Goal: Task Accomplishment & Management: Use online tool/utility

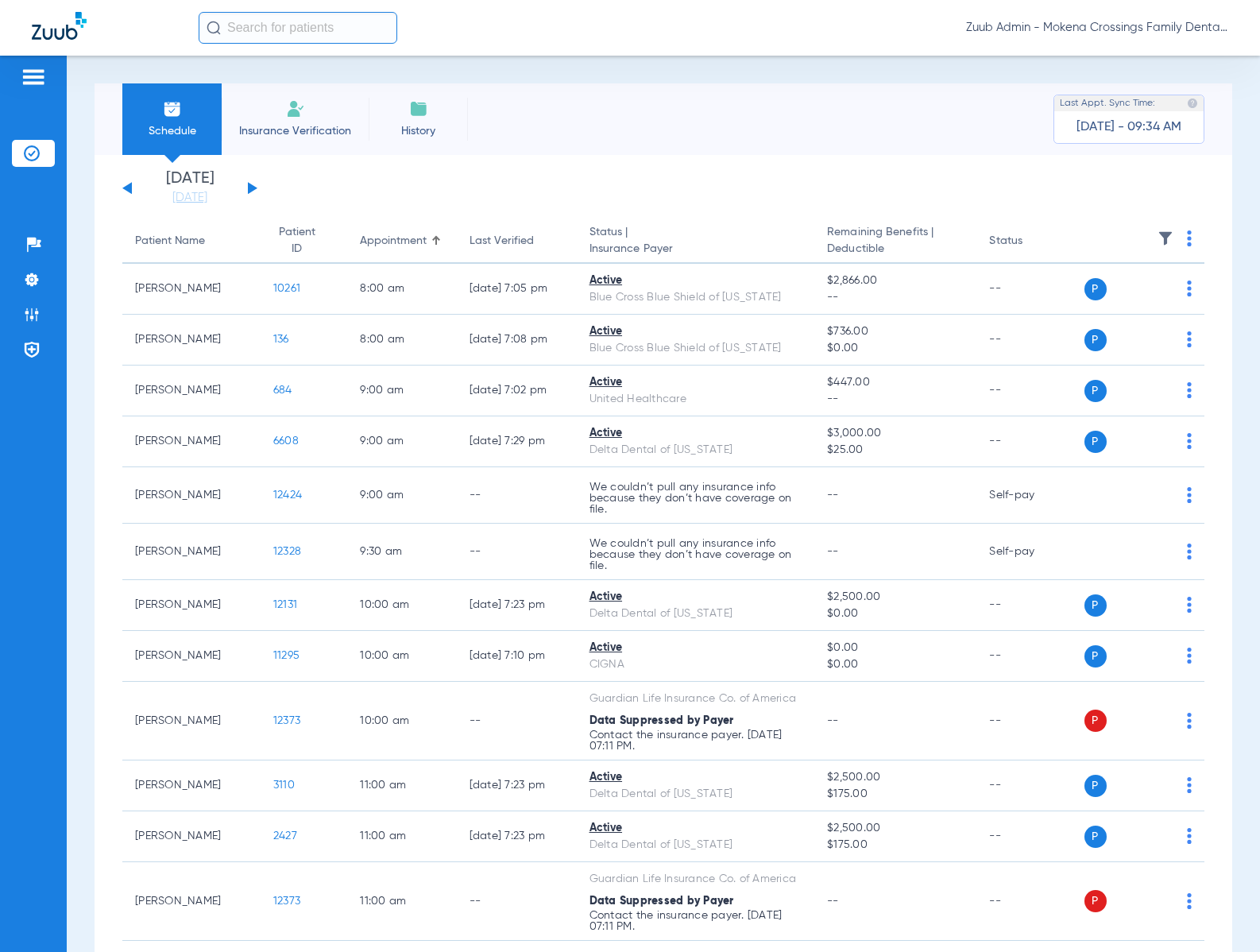
click at [1158, 244] on img at bounding box center [1166, 238] width 16 height 16
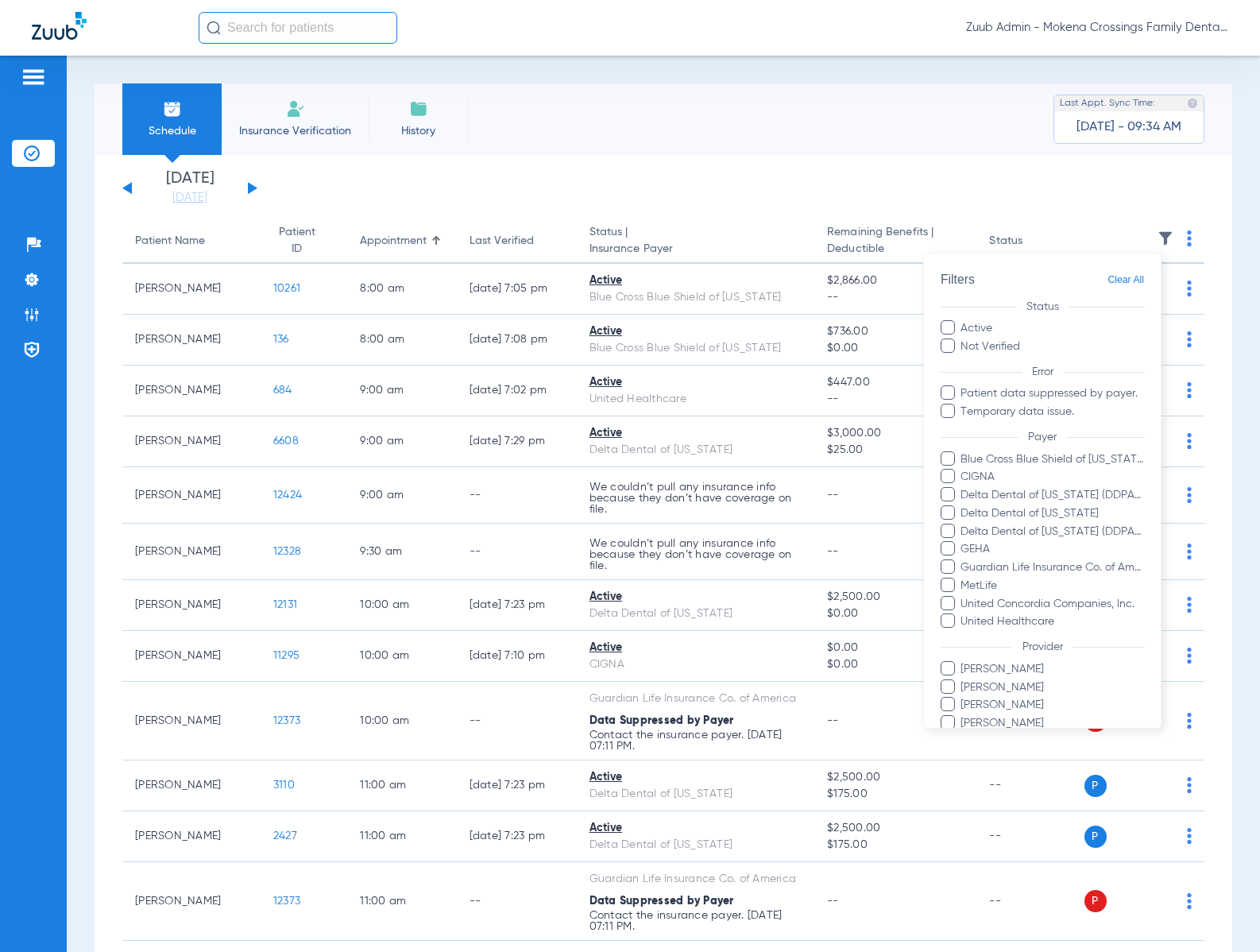
click at [953, 583] on span at bounding box center [947, 584] width 15 height 15
click at [963, 597] on input "MetLife" at bounding box center [963, 597] width 0 height 0
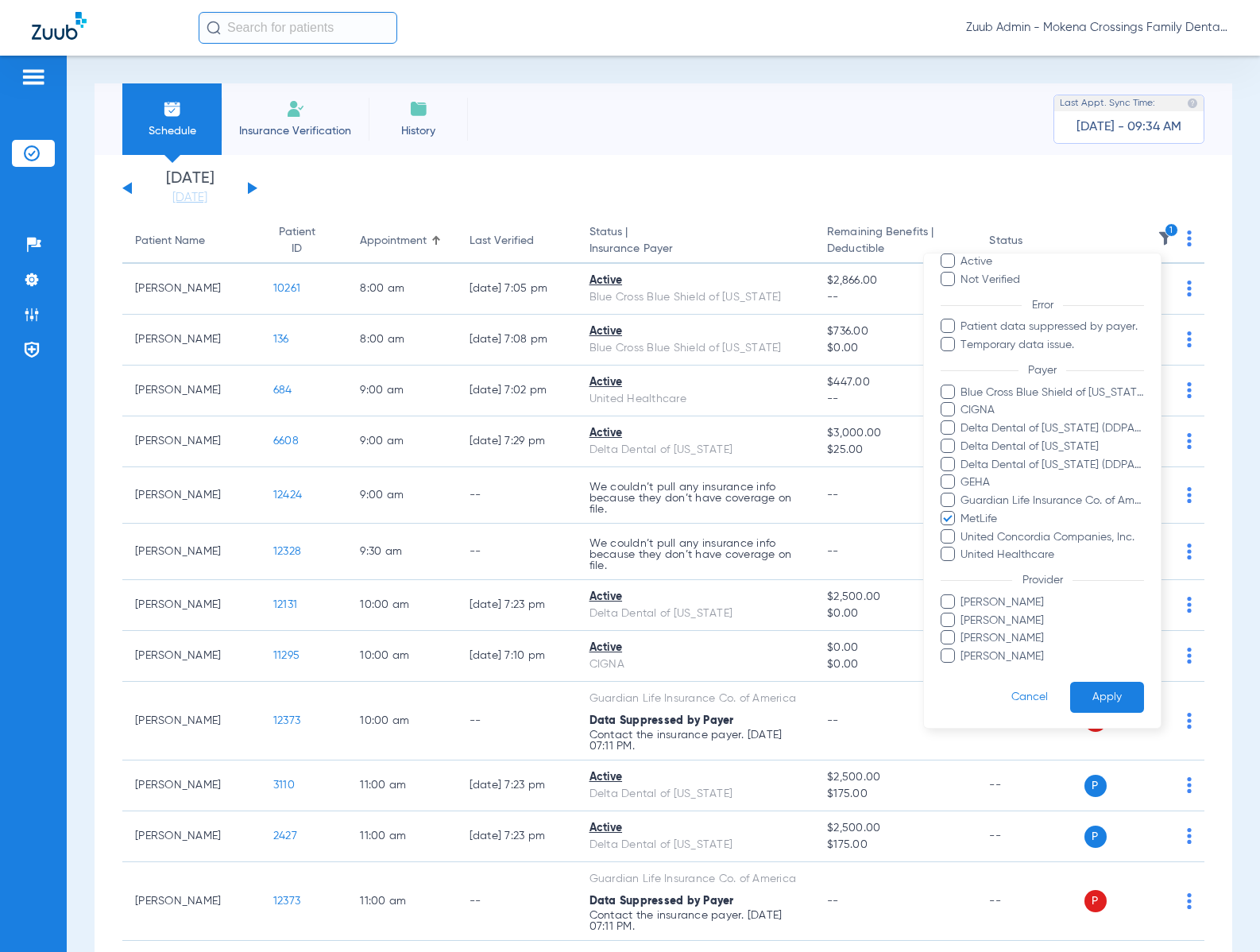
click at [1085, 697] on button "Apply" at bounding box center [1107, 697] width 74 height 31
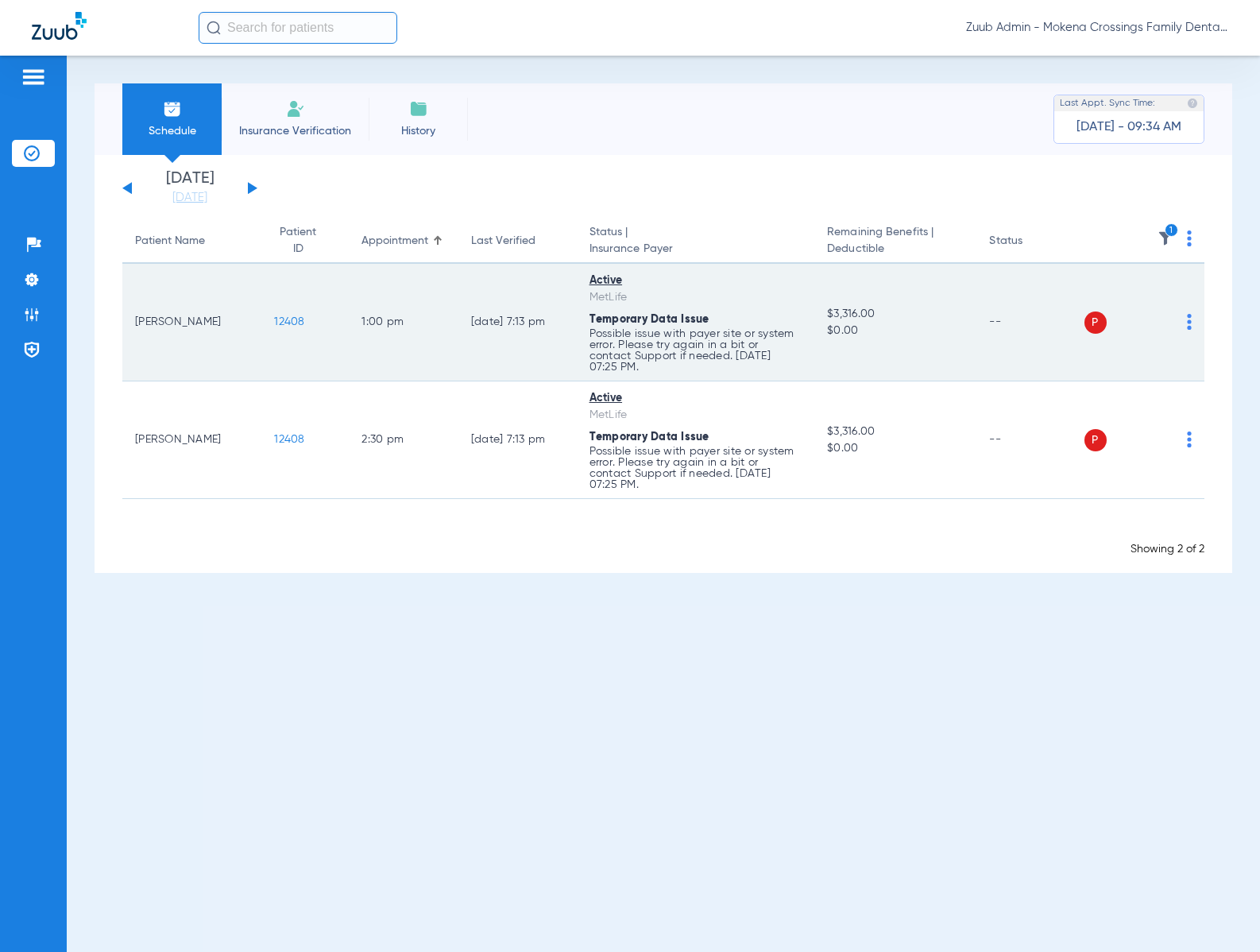
click at [1190, 326] on img at bounding box center [1189, 321] width 5 height 16
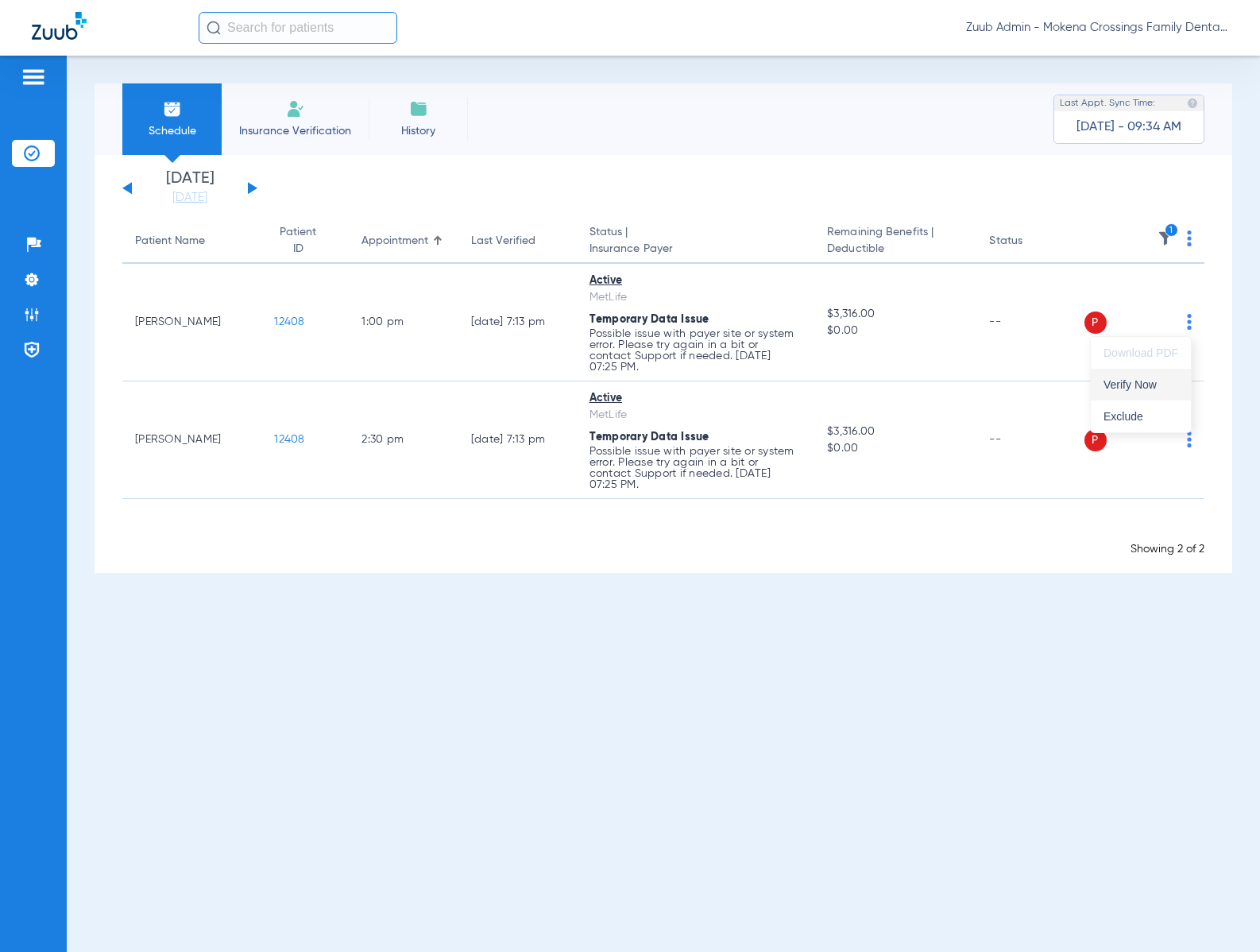
click at [1151, 379] on span "Verify Now" at bounding box center [1140, 384] width 75 height 11
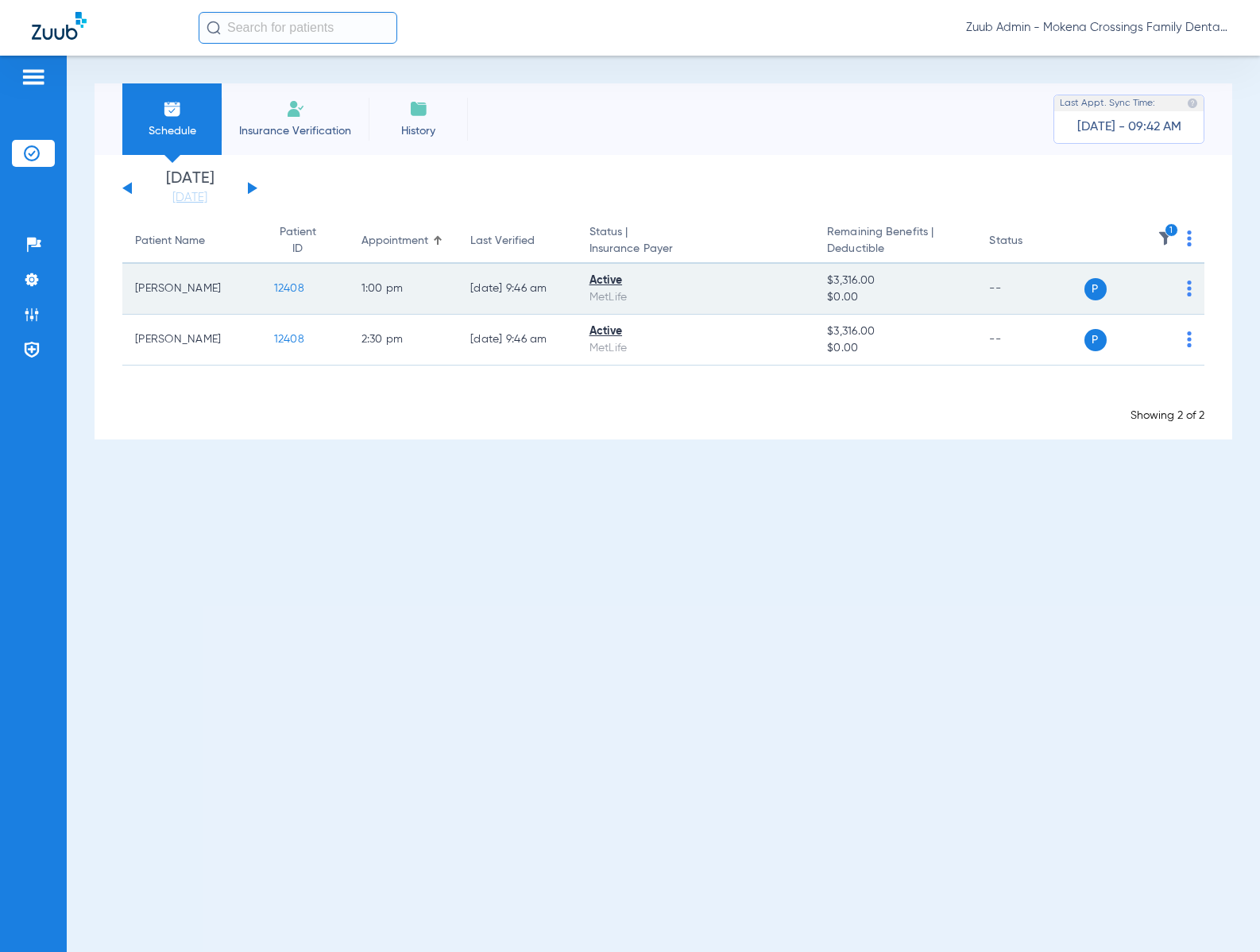
click at [285, 285] on span "12408" at bounding box center [289, 288] width 30 height 11
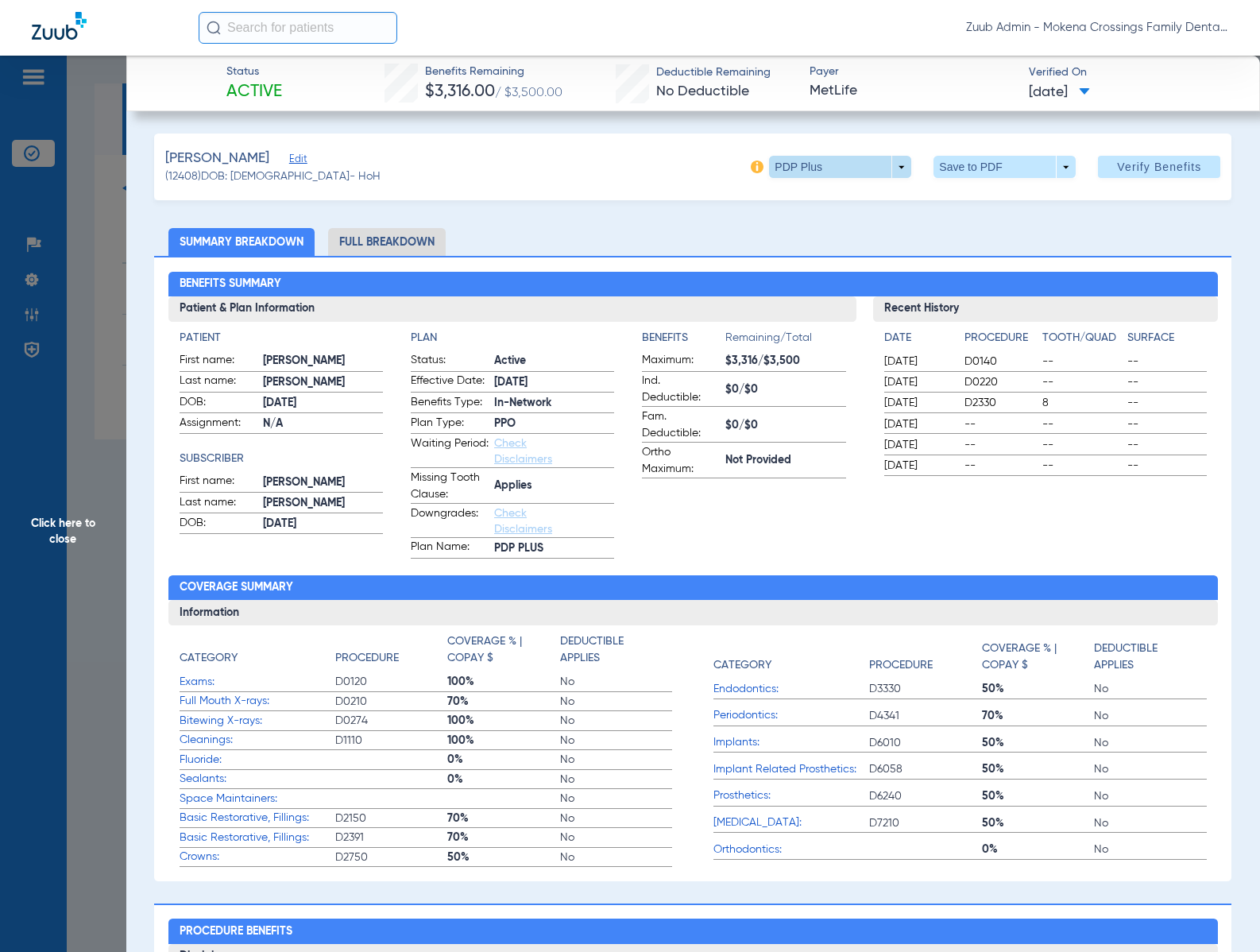
click at [789, 170] on span at bounding box center [840, 166] width 142 height 22
click at [673, 223] on div at bounding box center [630, 476] width 1260 height 952
click at [80, 526] on span "Click here to close" at bounding box center [63, 531] width 127 height 952
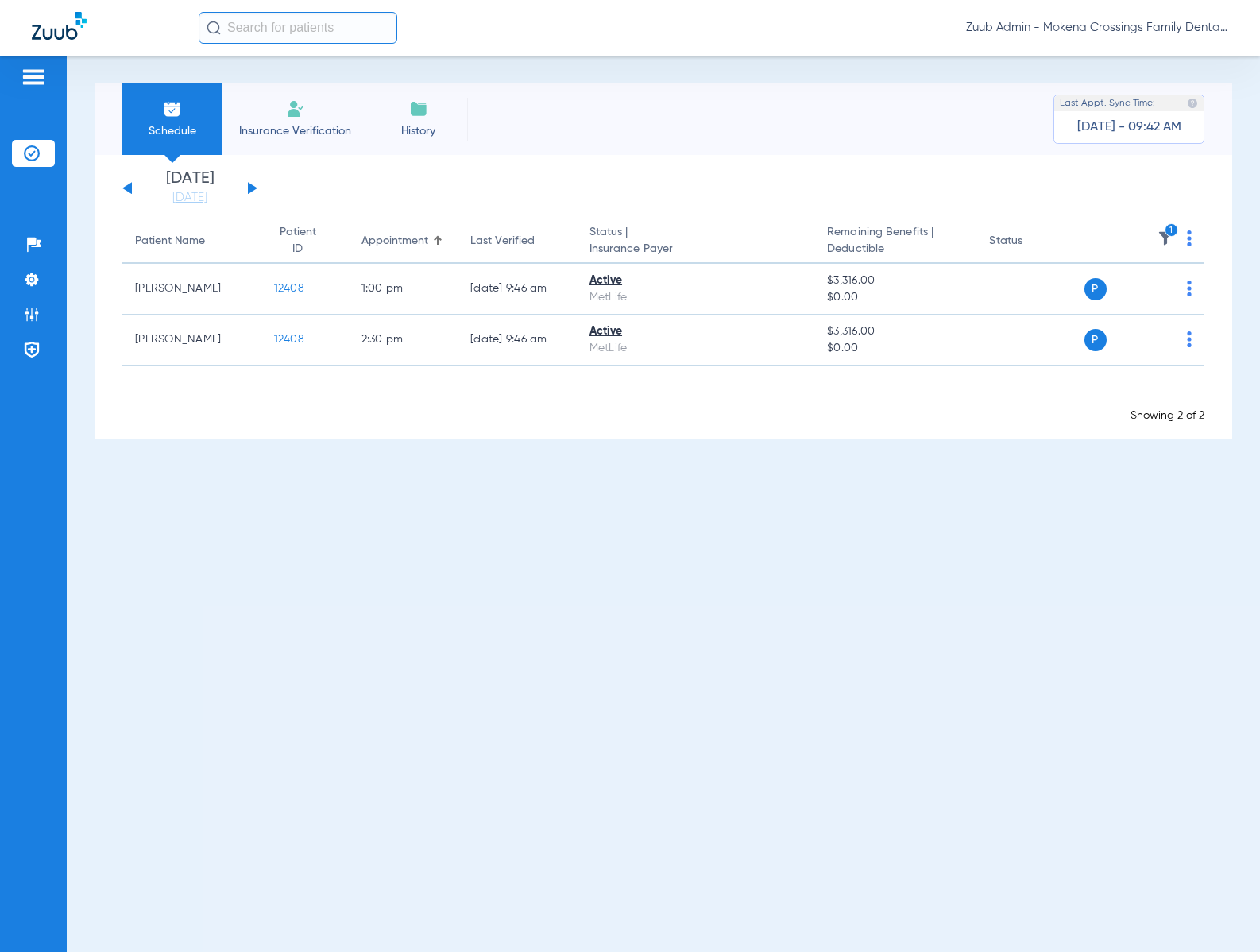
click at [1172, 236] on icon "1" at bounding box center [1171, 230] width 15 height 15
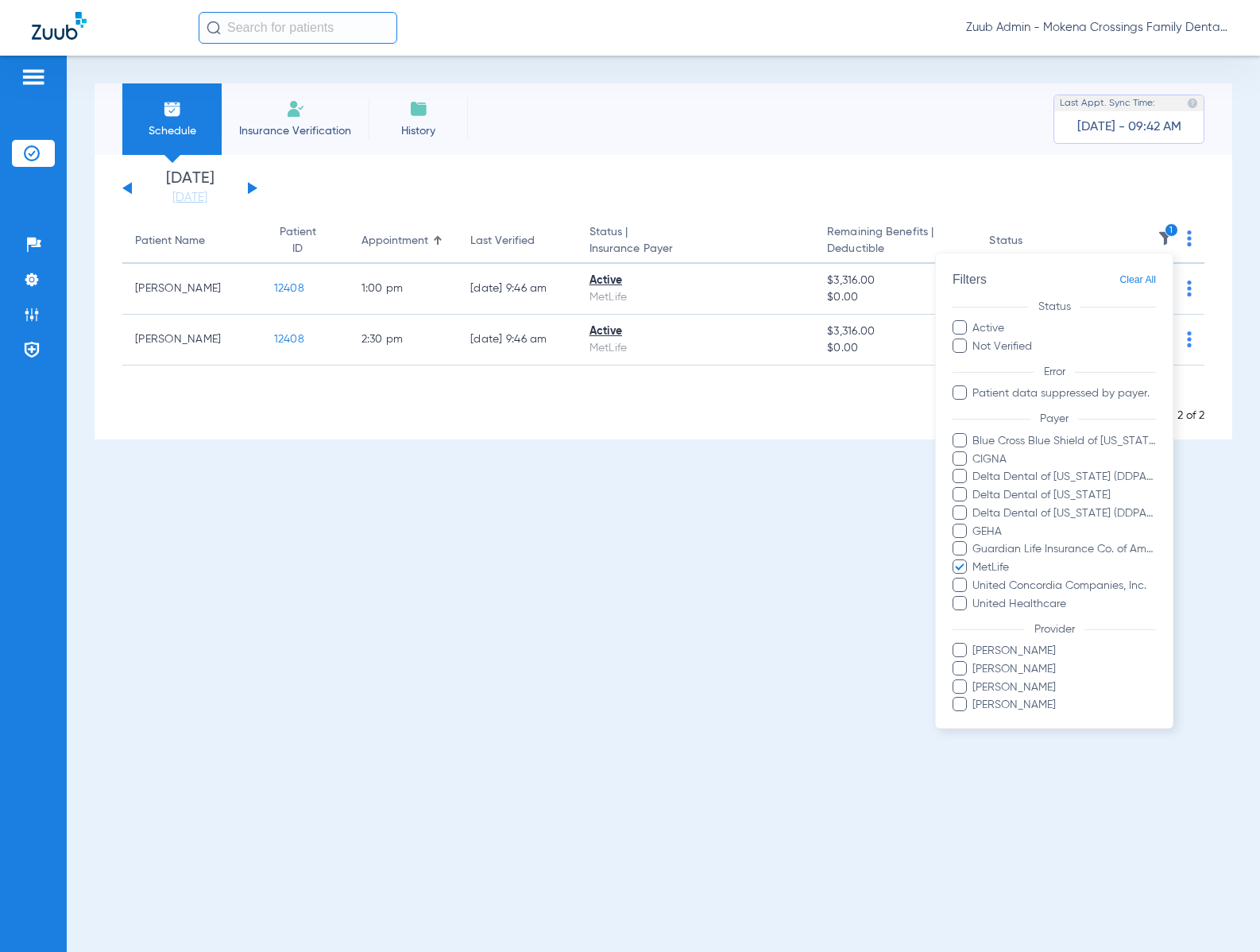
click at [1138, 280] on span "Clear All" at bounding box center [1138, 279] width 37 height 19
click at [765, 580] on div at bounding box center [630, 476] width 1260 height 952
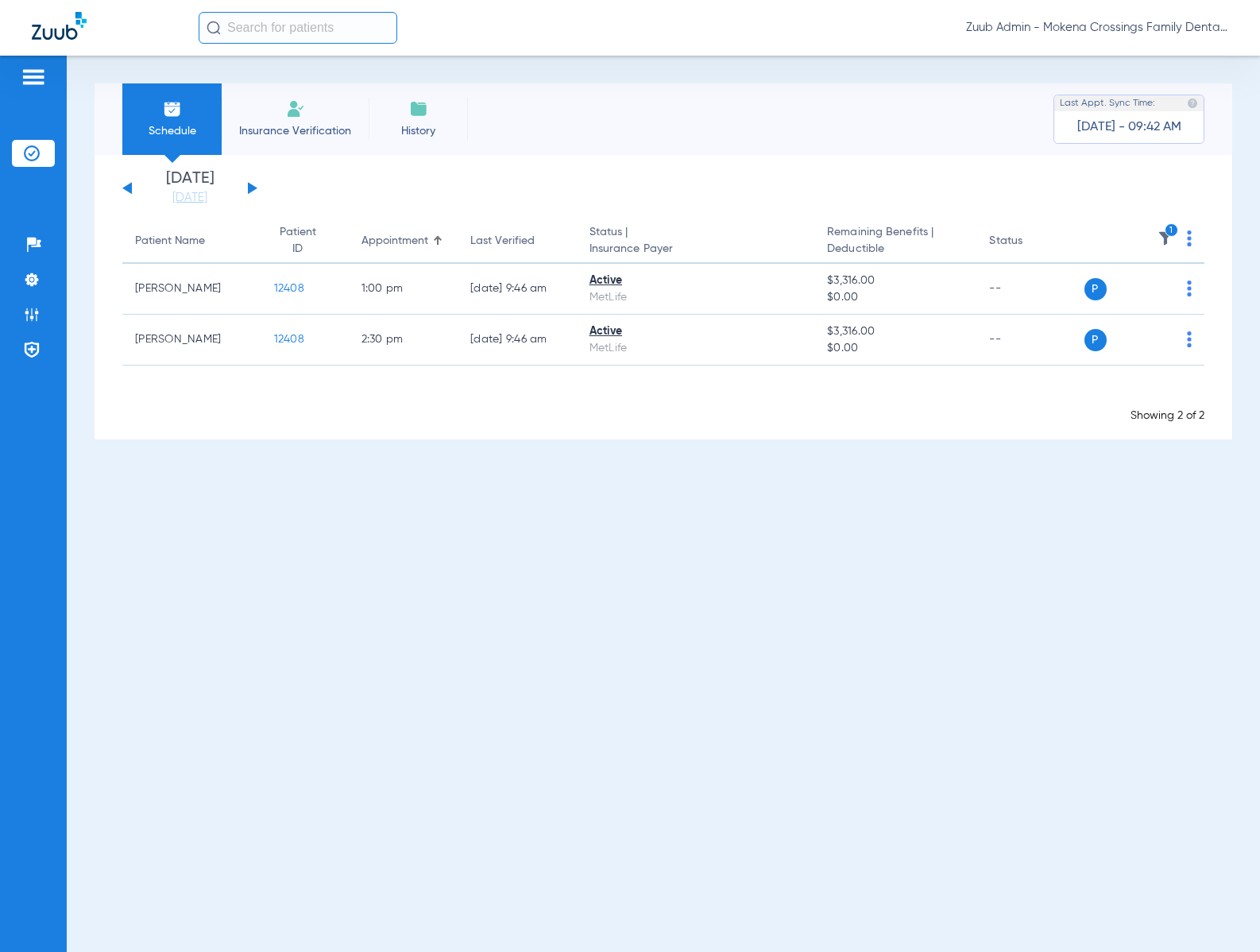
click at [1168, 237] on img at bounding box center [1166, 238] width 16 height 16
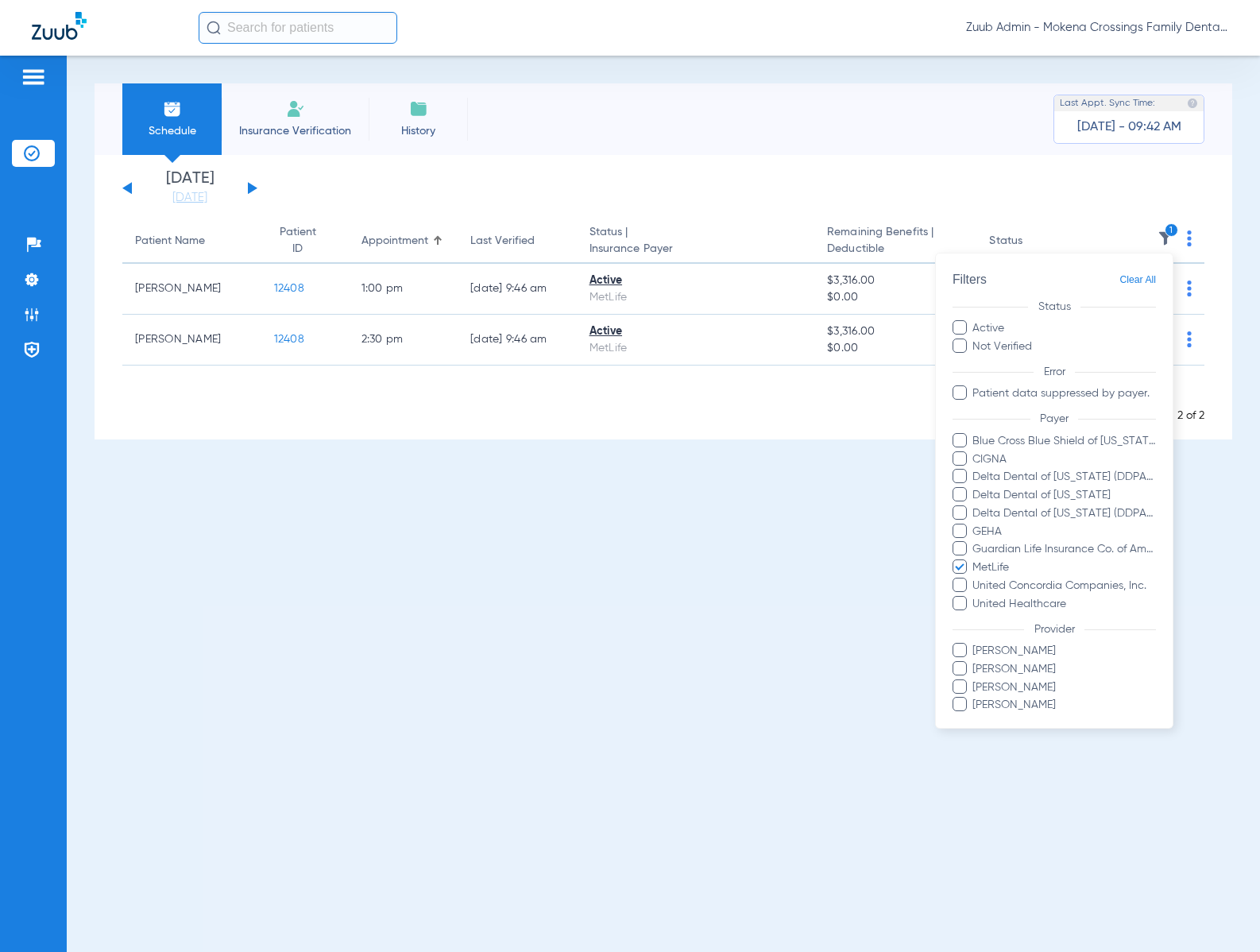
click at [1121, 279] on span "Clear All" at bounding box center [1138, 279] width 37 height 19
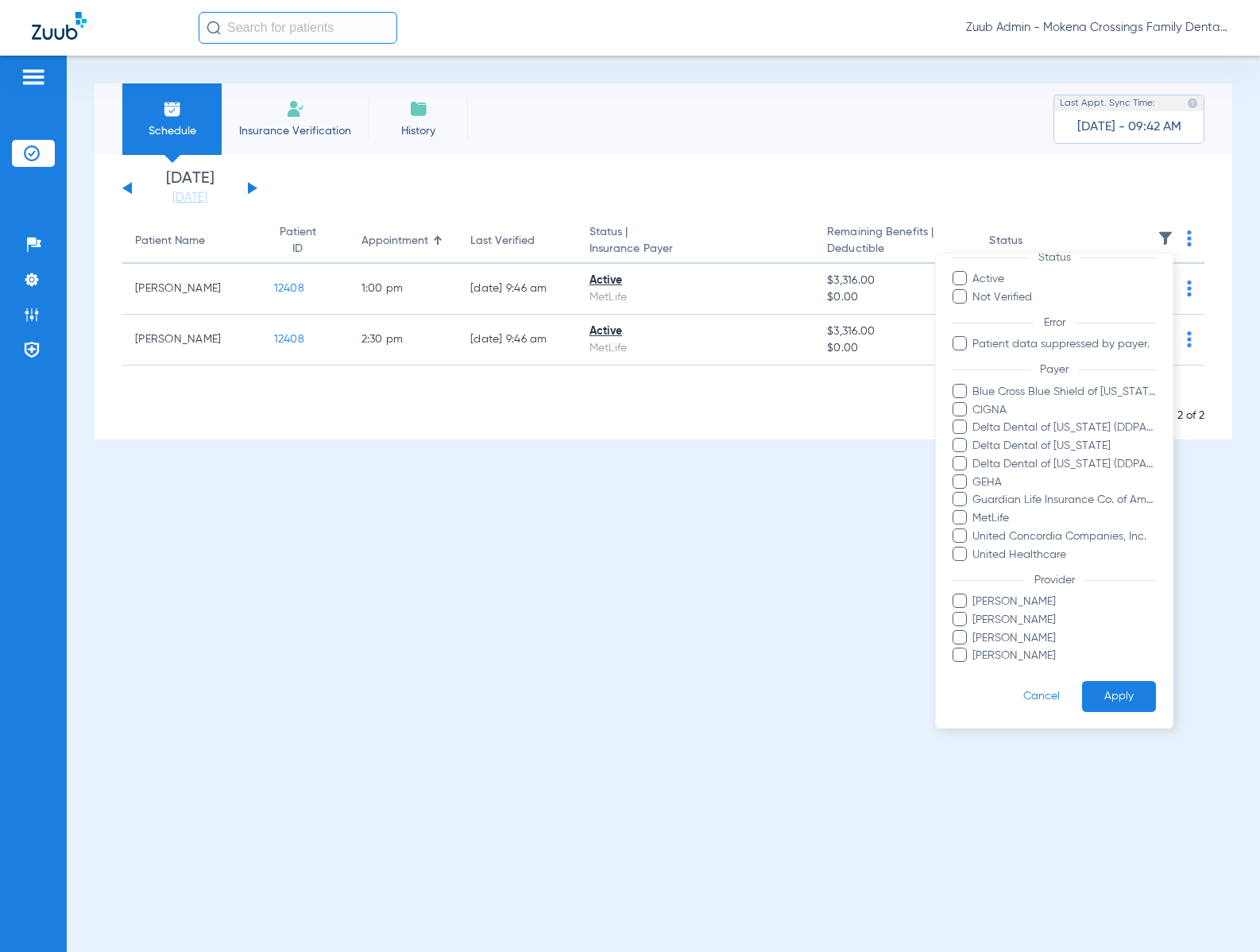
click at [1103, 692] on button "Apply" at bounding box center [1119, 696] width 74 height 31
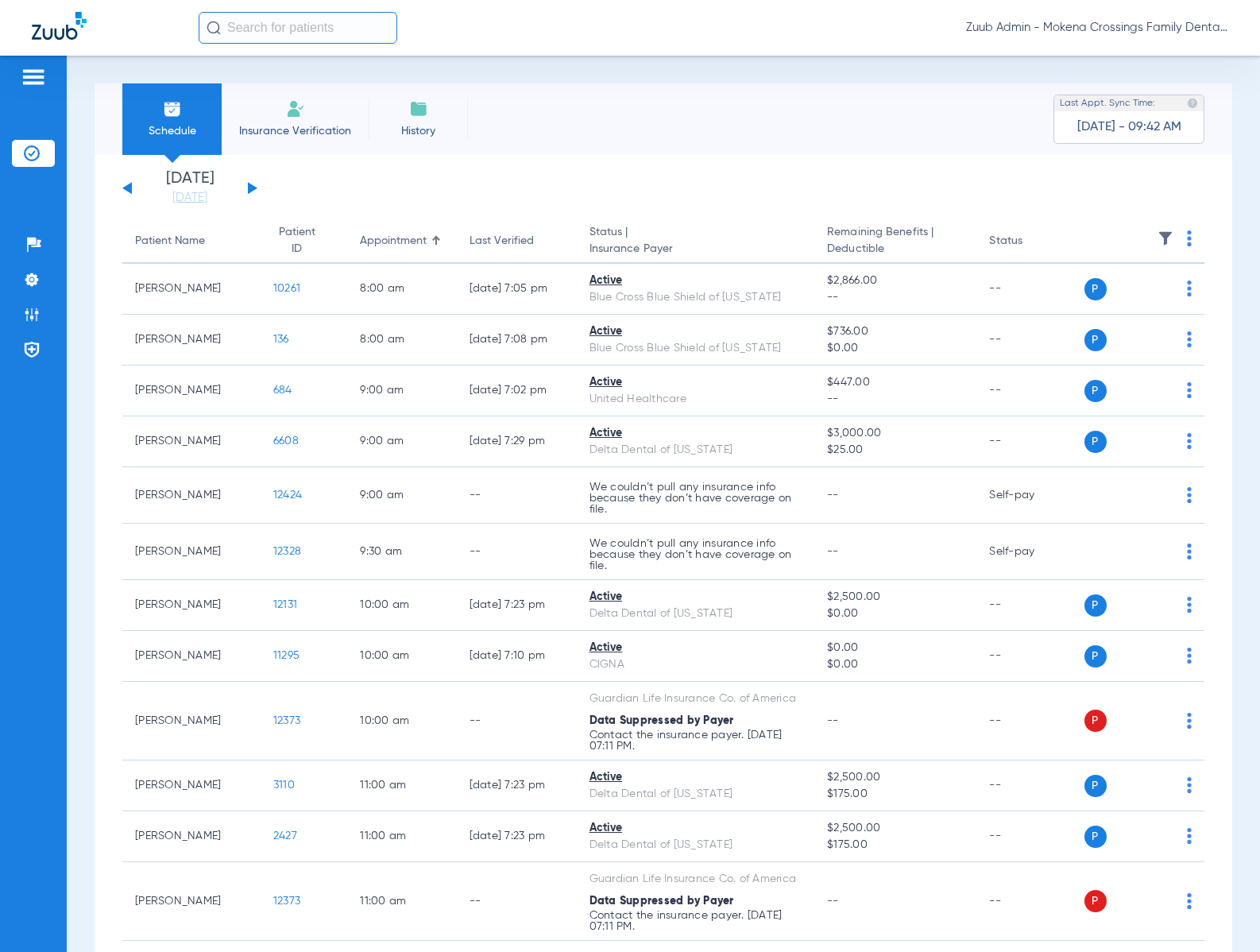
click at [248, 186] on button at bounding box center [253, 188] width 10 height 12
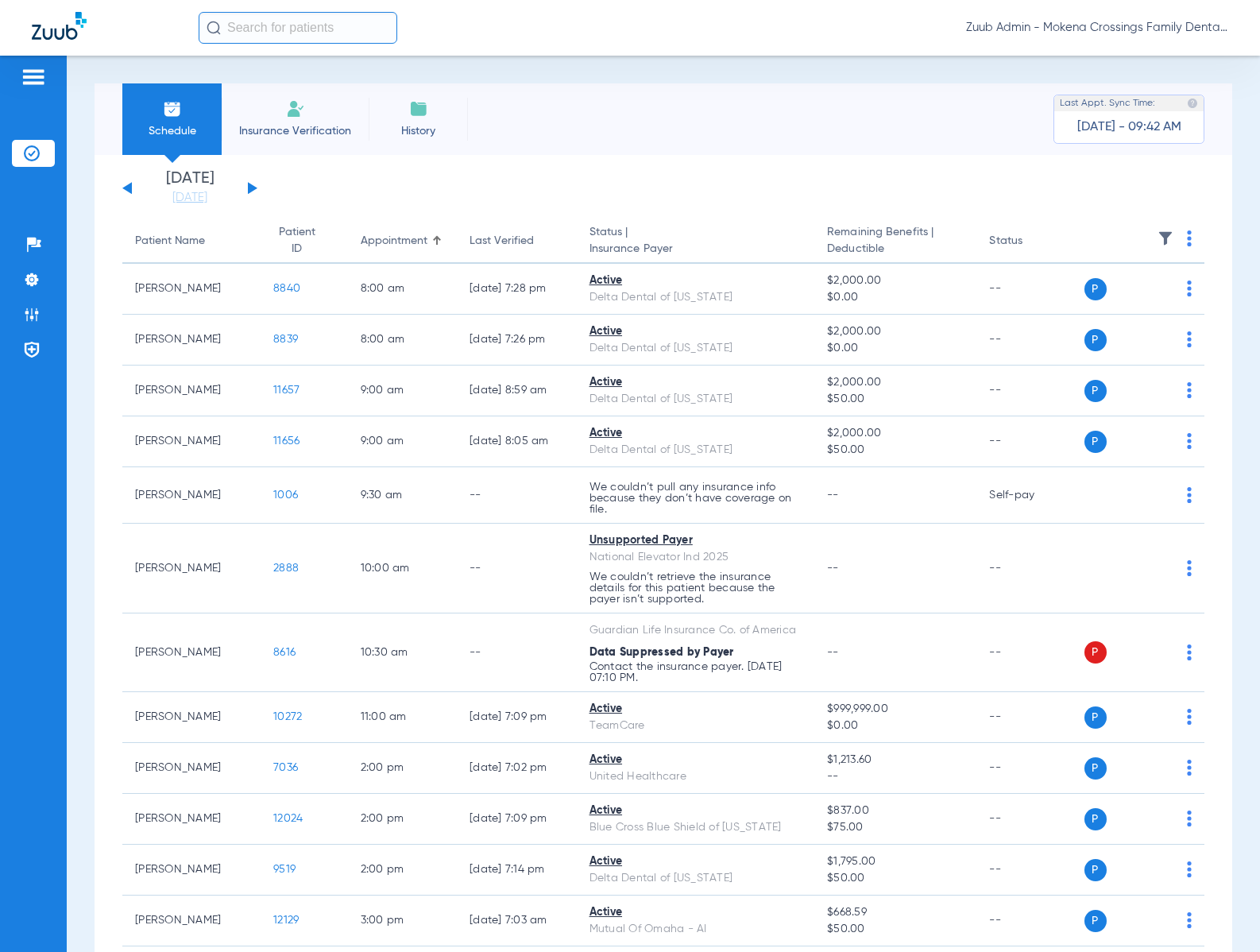
click at [1158, 238] on img at bounding box center [1166, 238] width 16 height 16
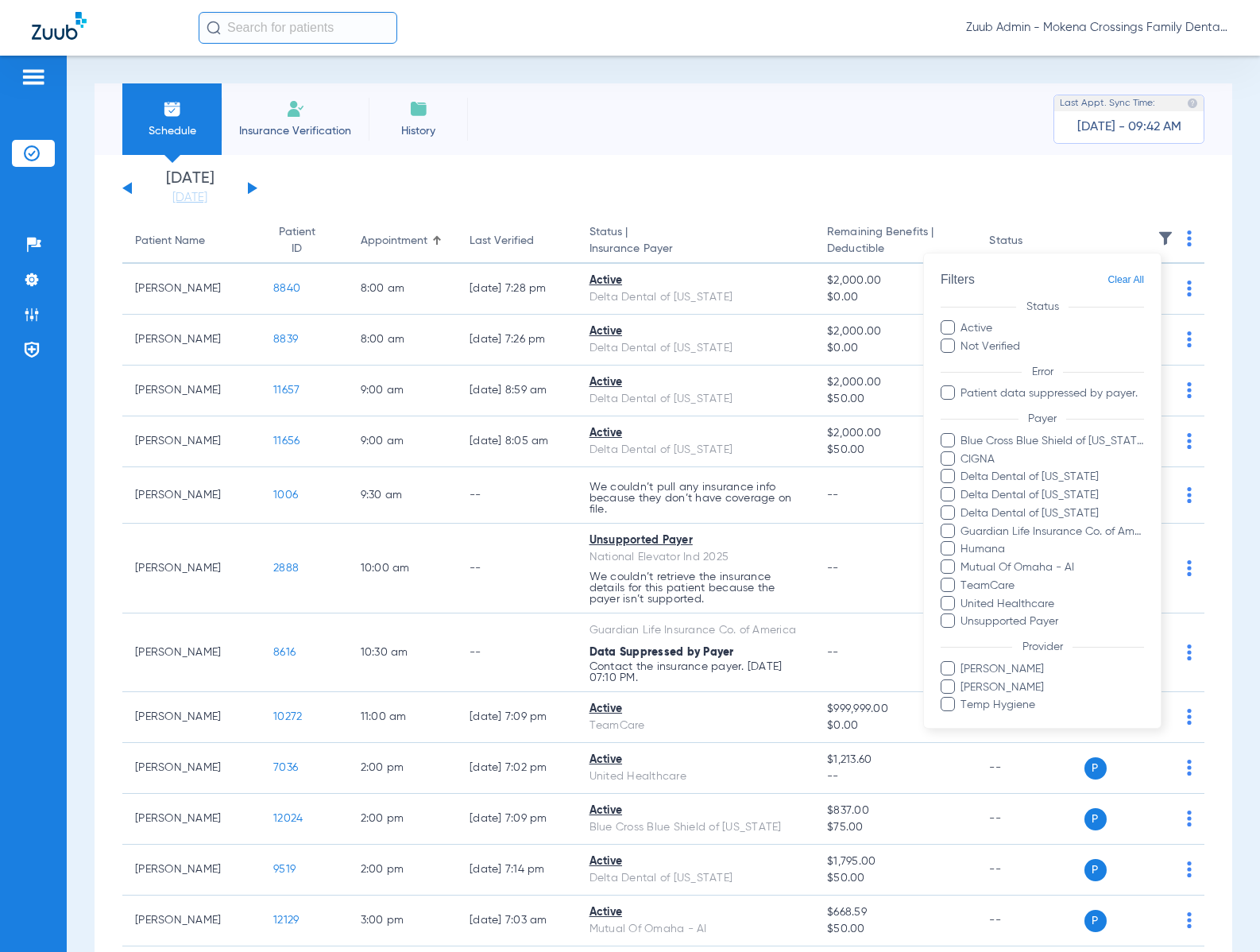
click at [1101, 209] on div at bounding box center [630, 476] width 1260 height 952
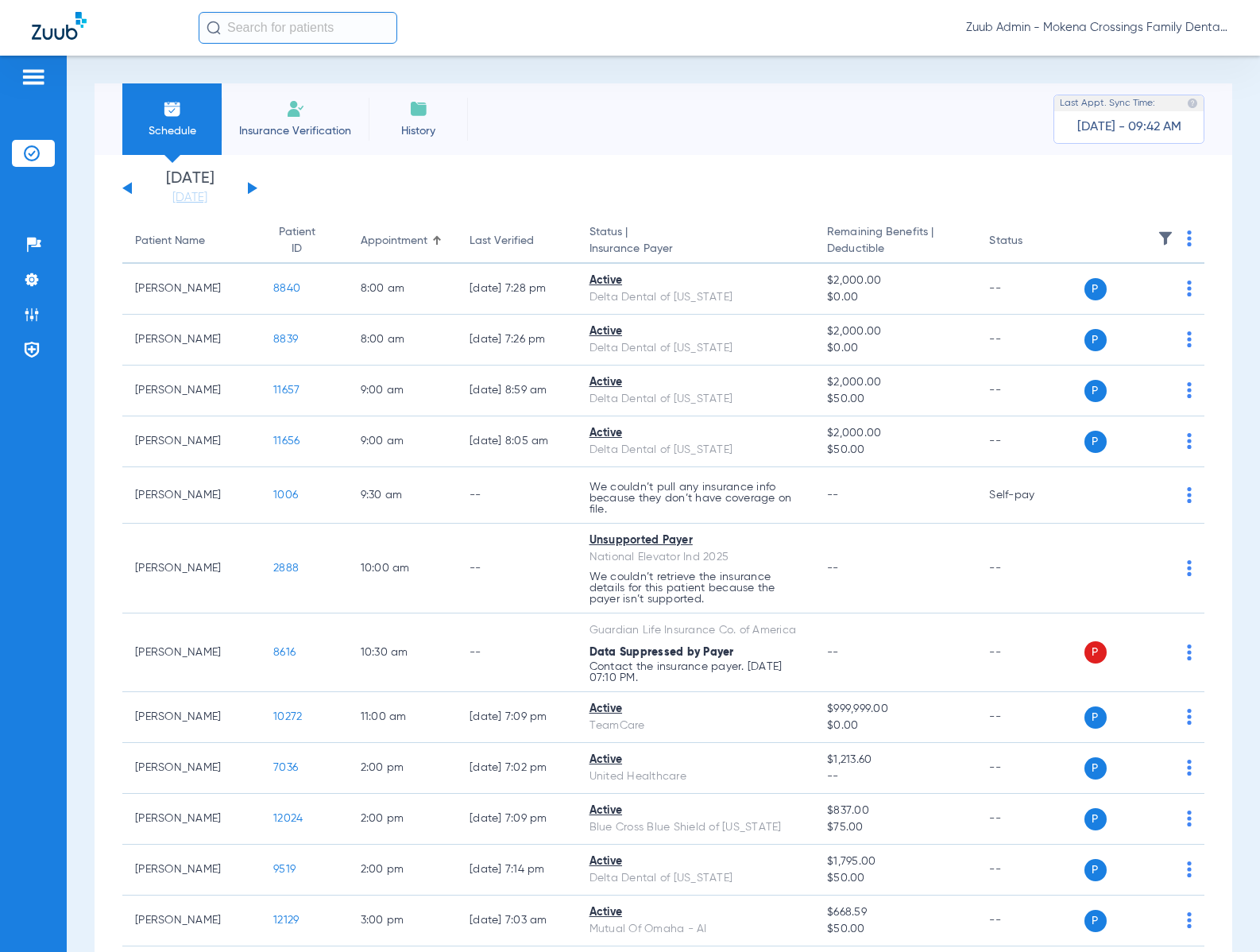
click at [250, 188] on button at bounding box center [253, 188] width 10 height 12
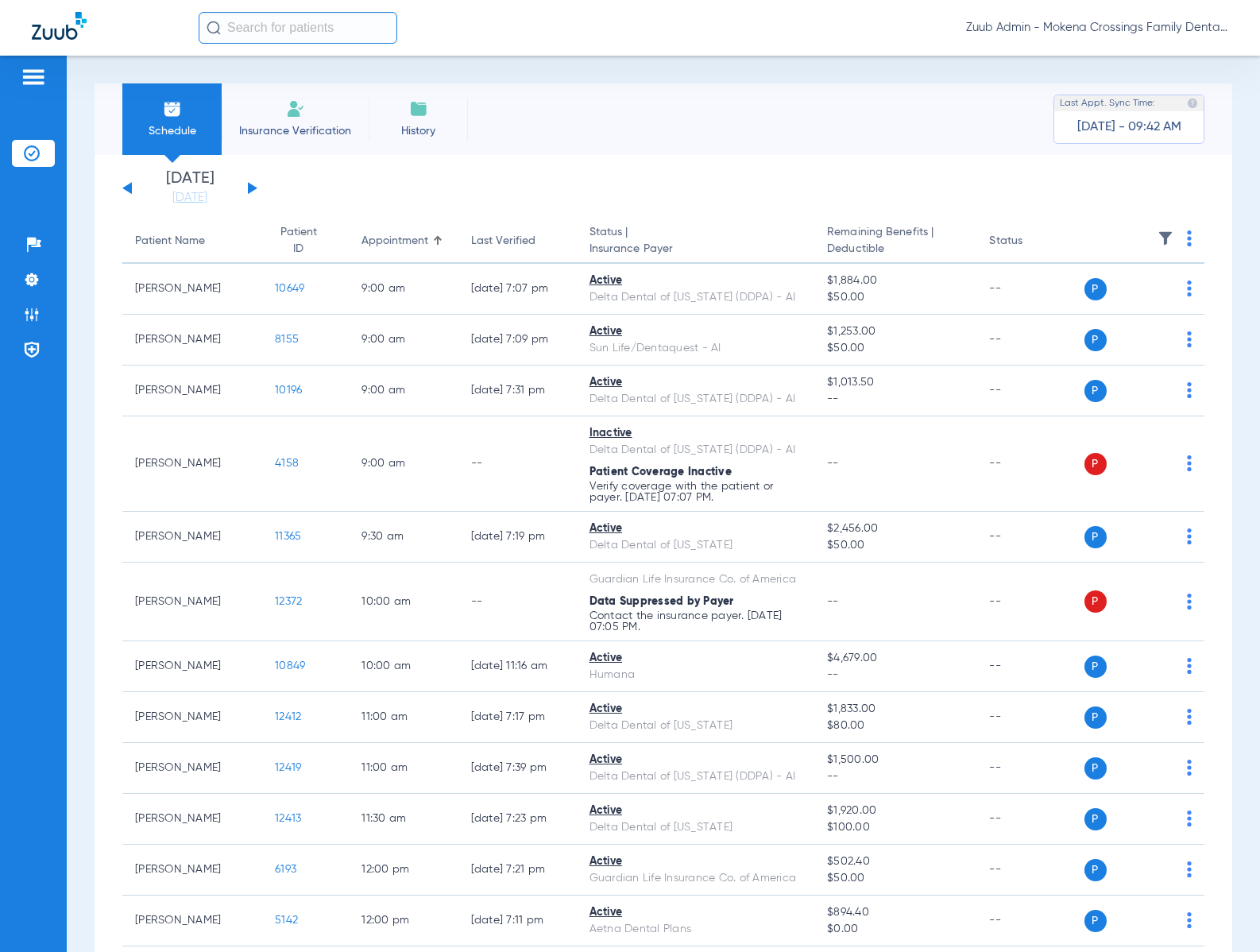
click at [1158, 234] on img at bounding box center [1166, 238] width 16 height 16
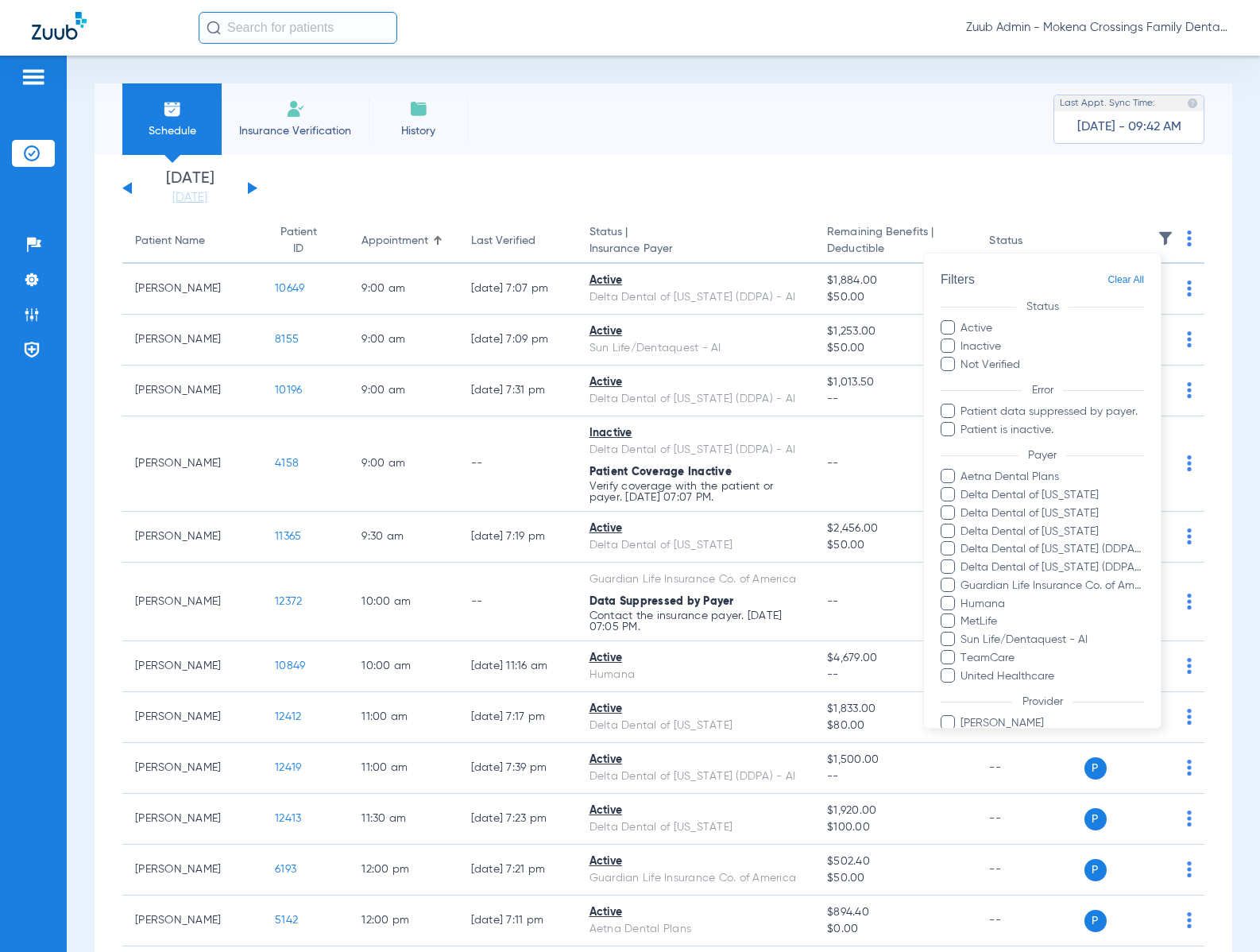
click at [950, 621] on span at bounding box center [947, 620] width 15 height 15
click at [963, 633] on input "MetLife" at bounding box center [963, 633] width 0 height 0
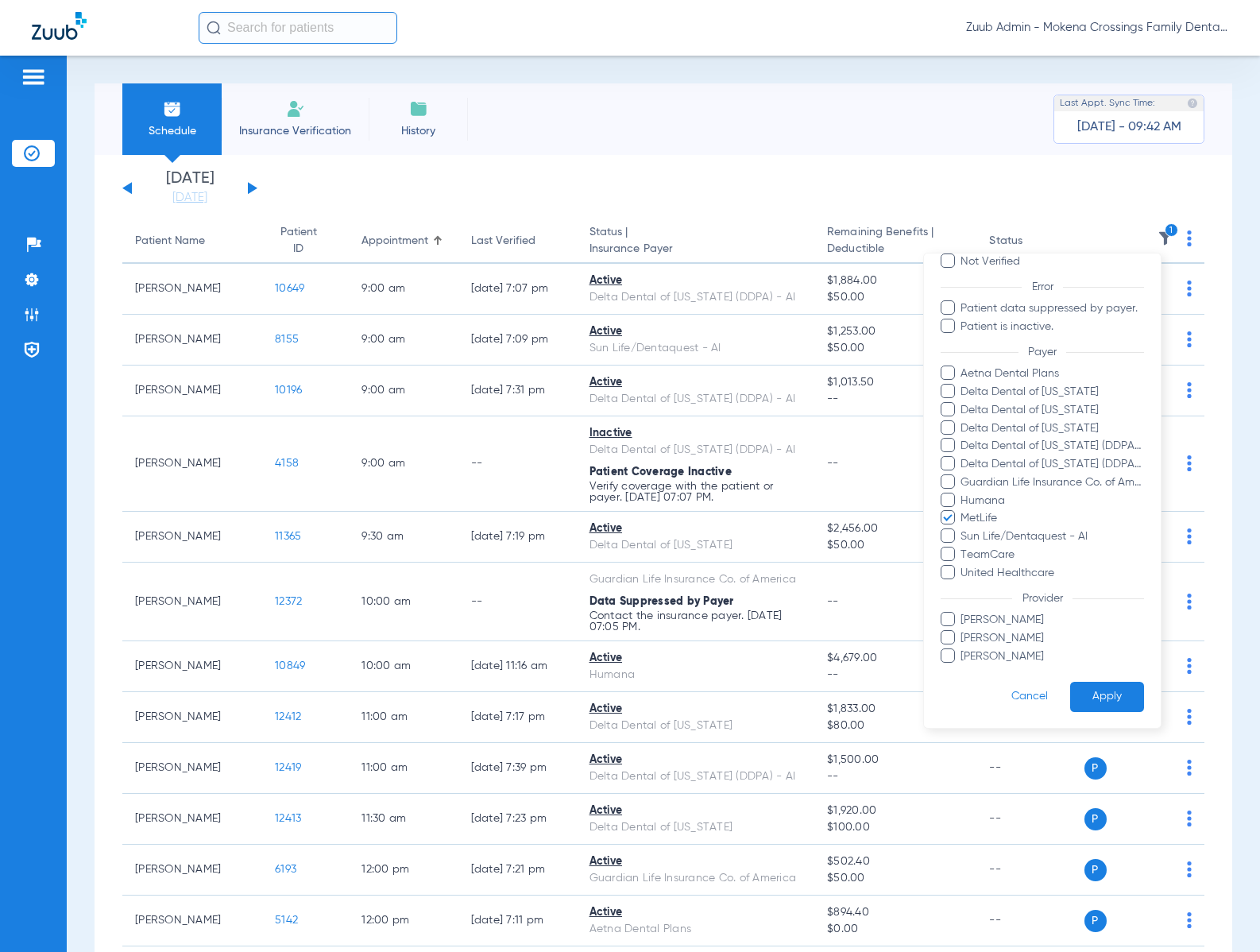
click at [1093, 697] on button "Apply" at bounding box center [1107, 696] width 74 height 31
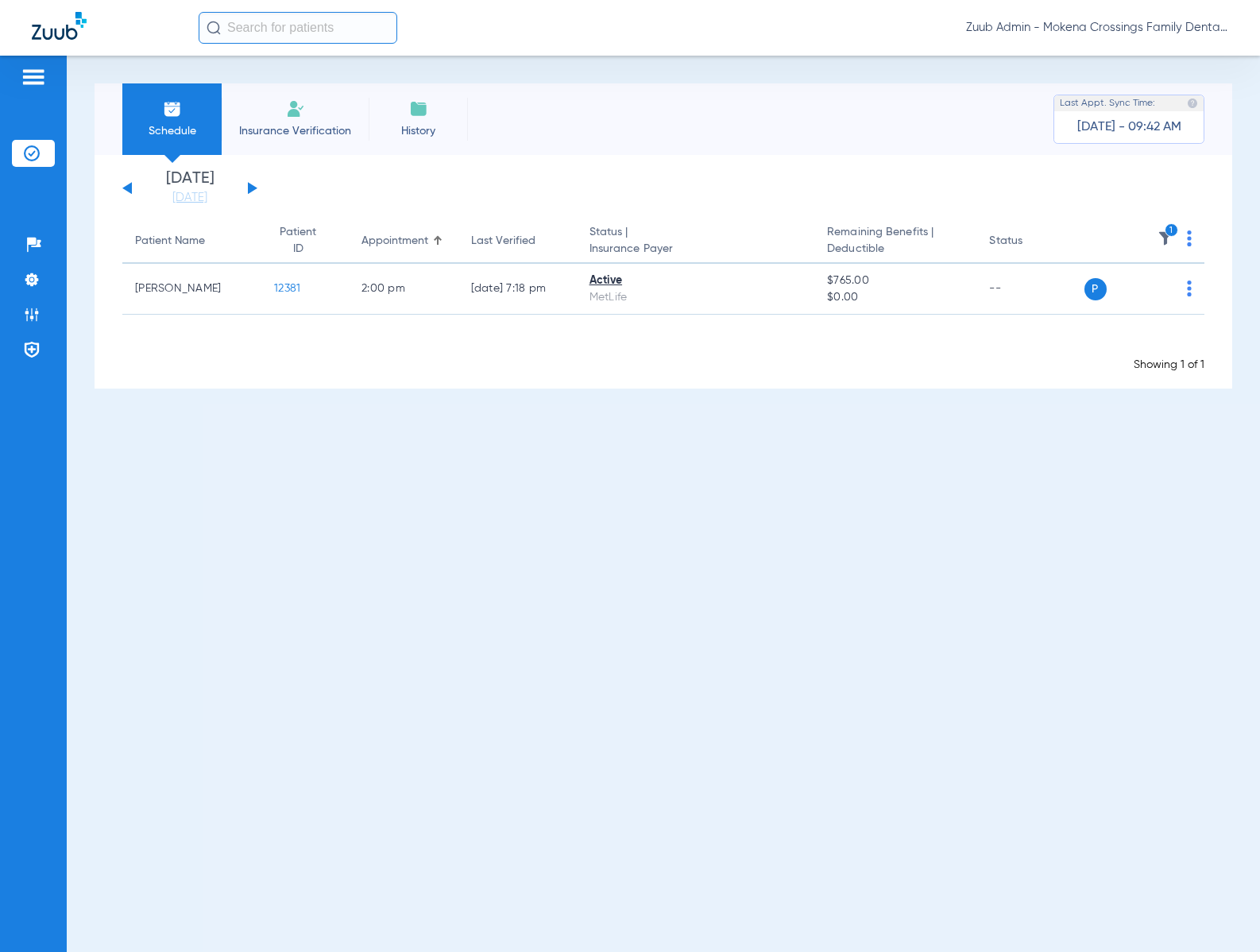
click at [1167, 236] on img at bounding box center [1166, 238] width 16 height 16
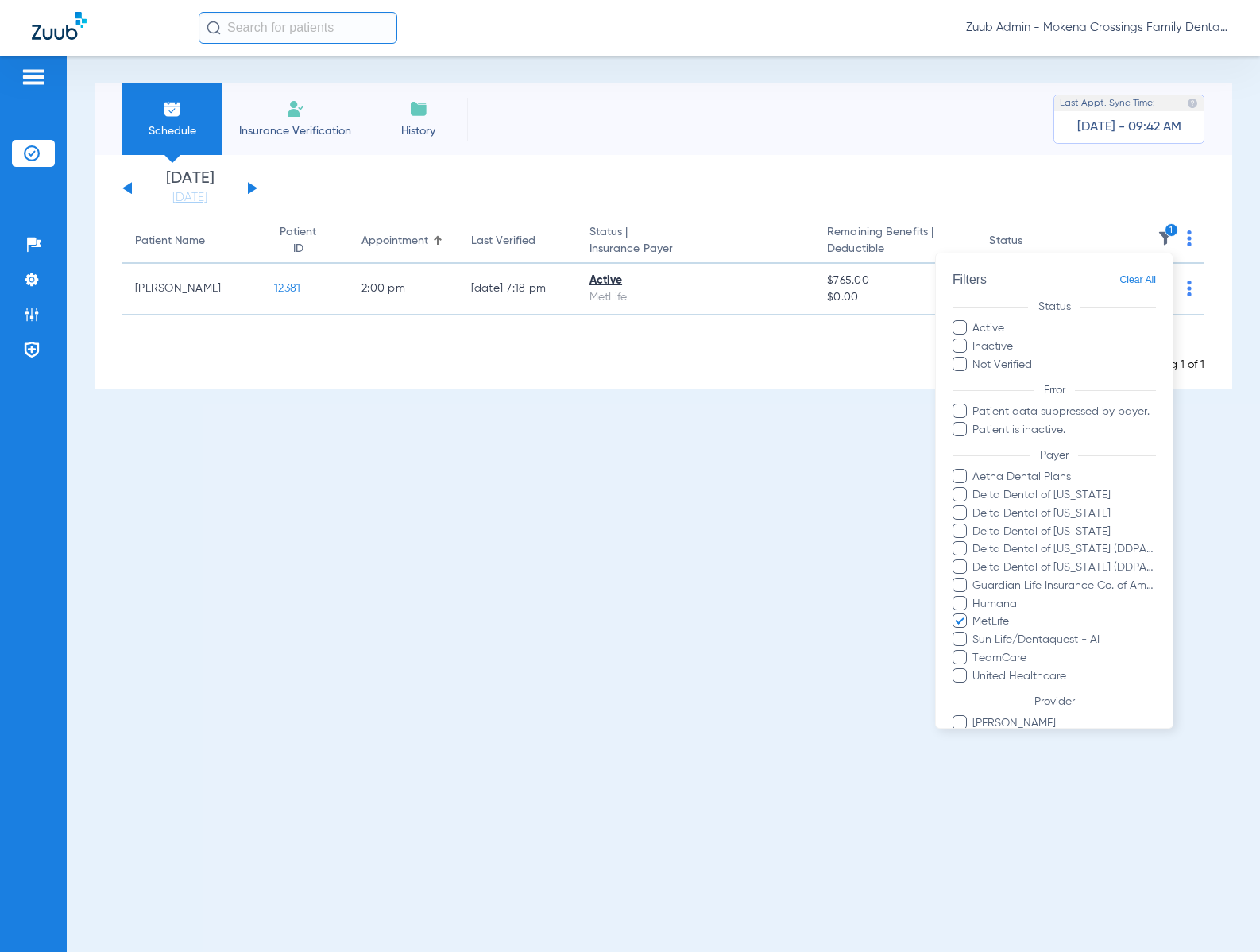
click at [1133, 282] on span "Clear All" at bounding box center [1138, 279] width 37 height 19
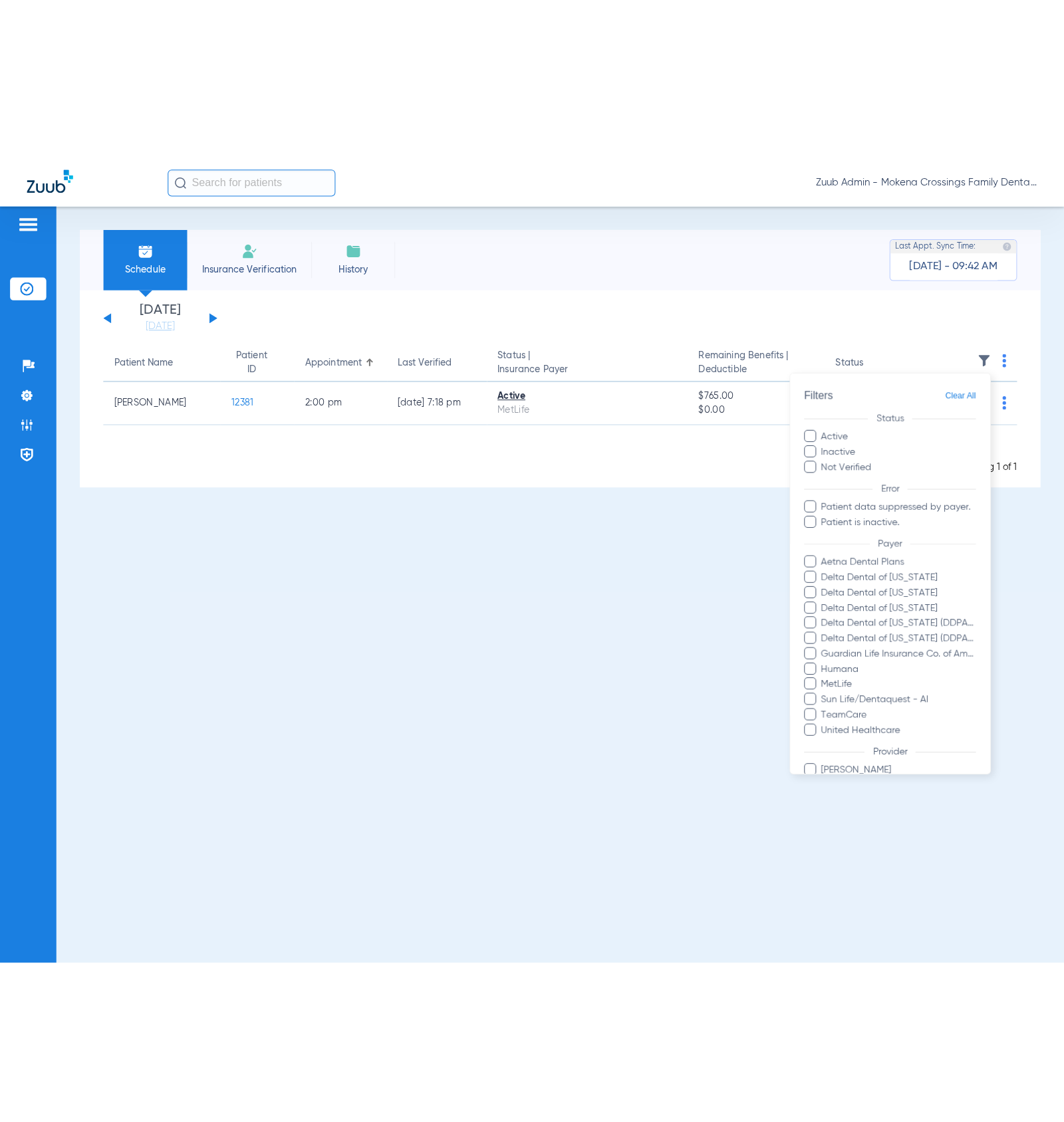
scroll to position [86, 0]
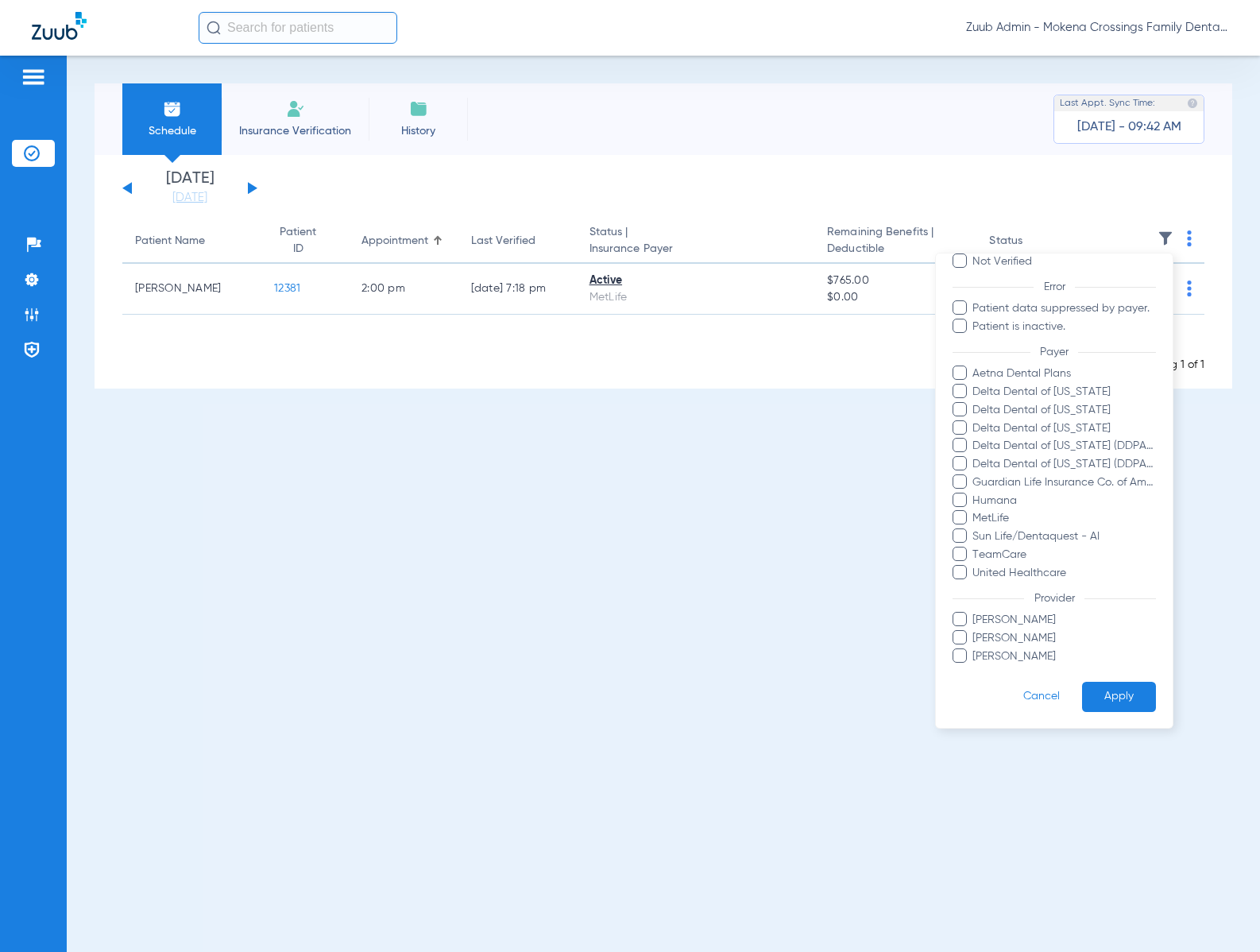
click at [859, 729] on div at bounding box center [630, 476] width 1260 height 952
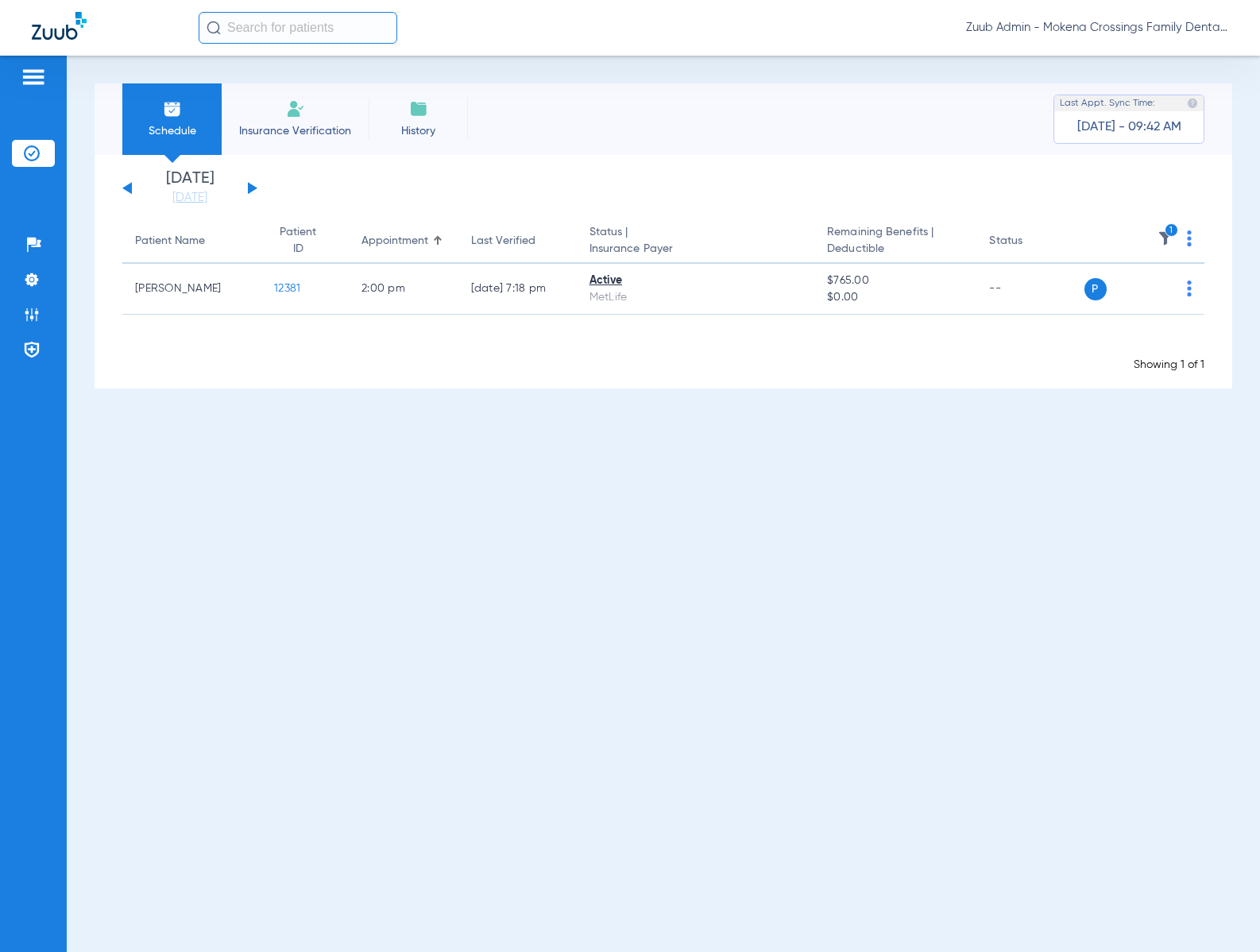
click at [252, 188] on button at bounding box center [253, 188] width 10 height 12
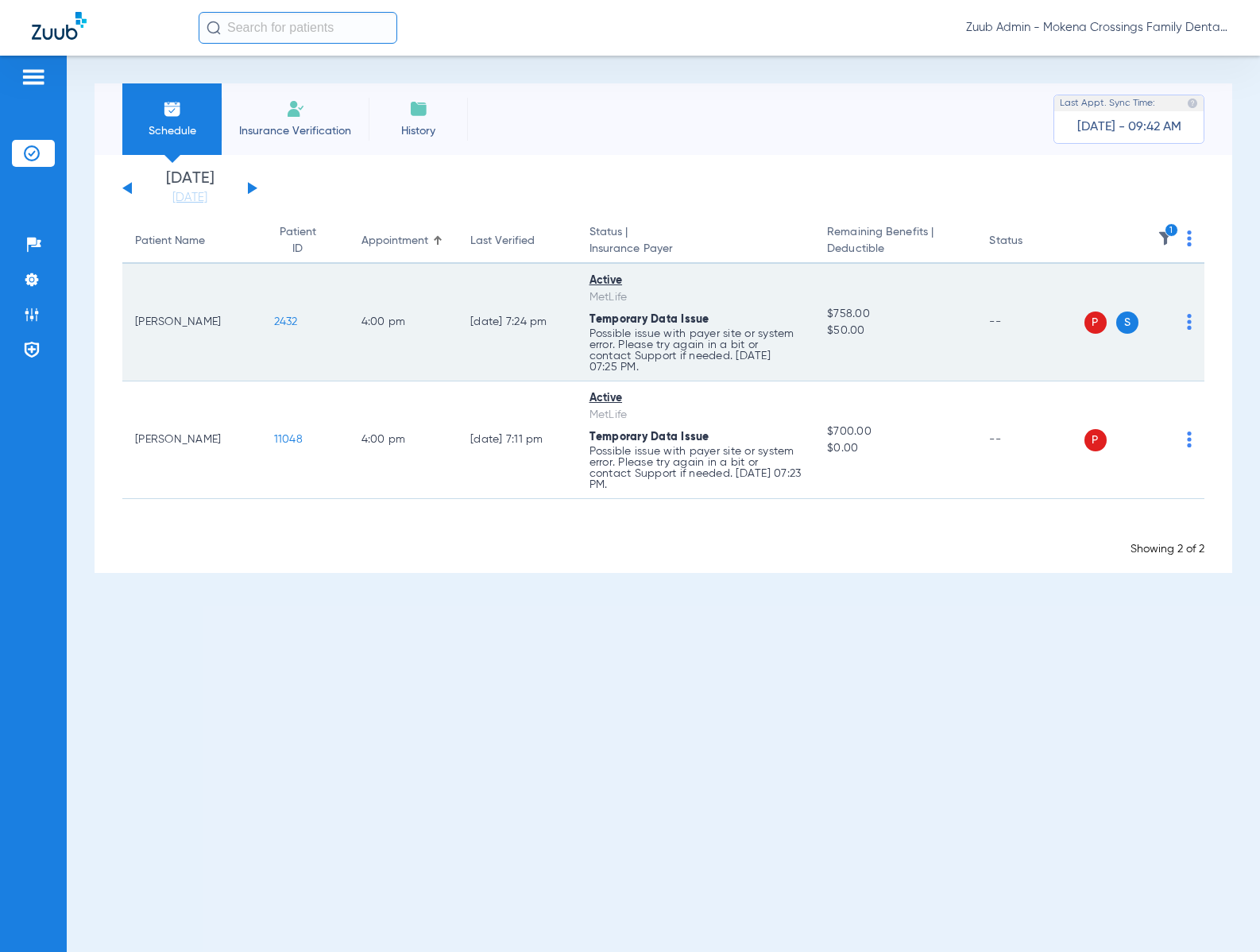
click at [1190, 328] on img at bounding box center [1189, 321] width 5 height 16
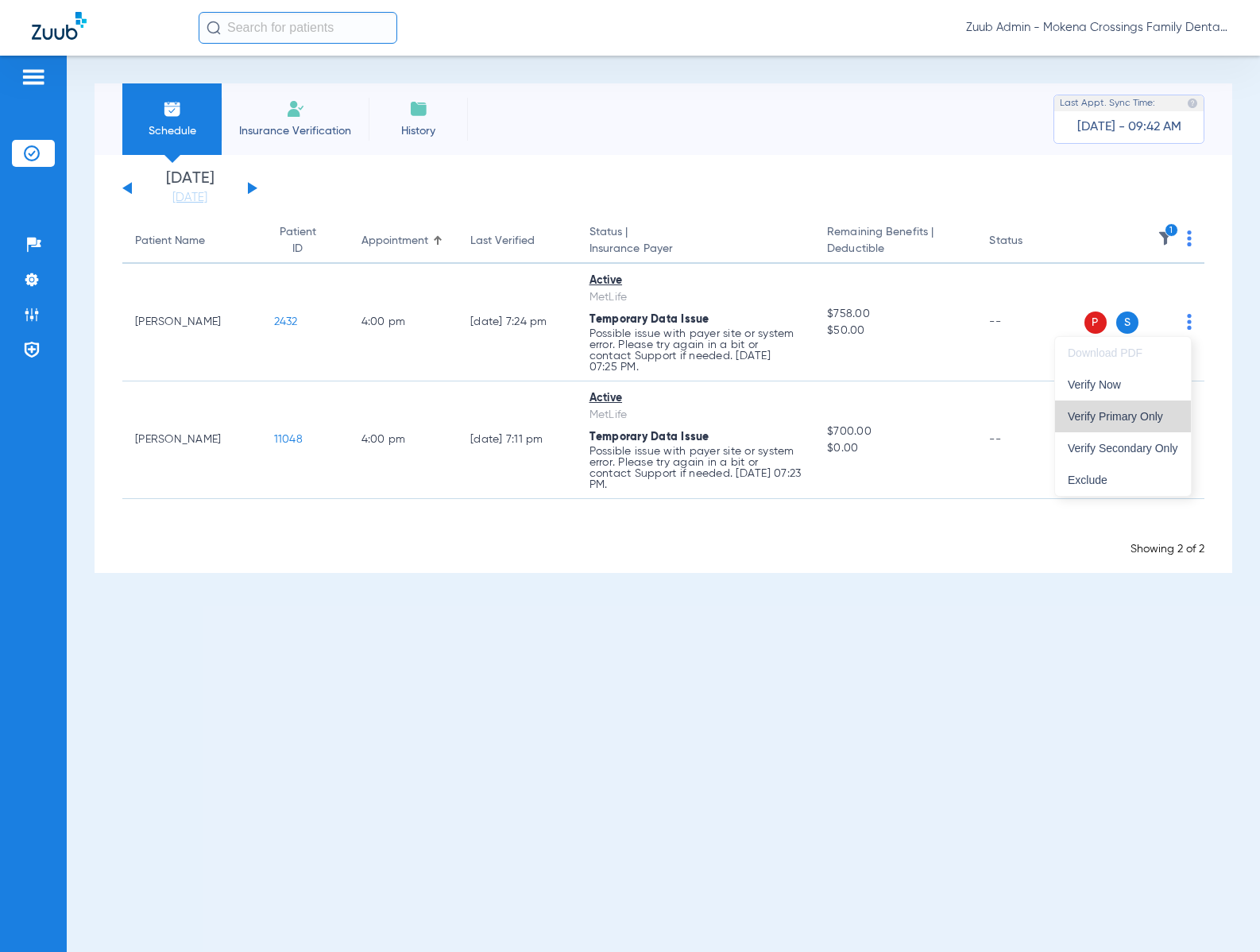
click at [1130, 411] on span "Verify Primary Only" at bounding box center [1123, 416] width 110 height 11
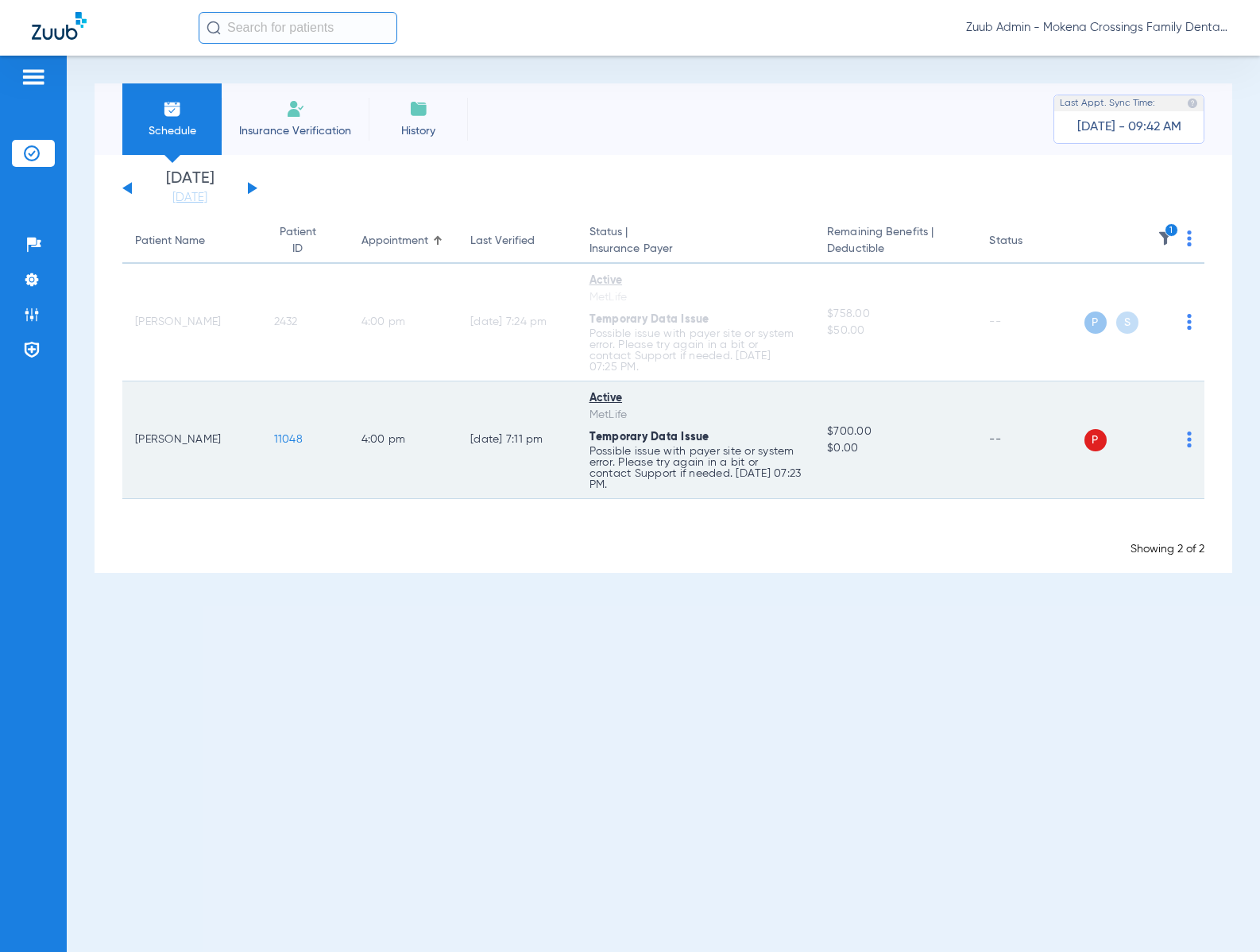
click at [1191, 441] on img at bounding box center [1189, 439] width 5 height 16
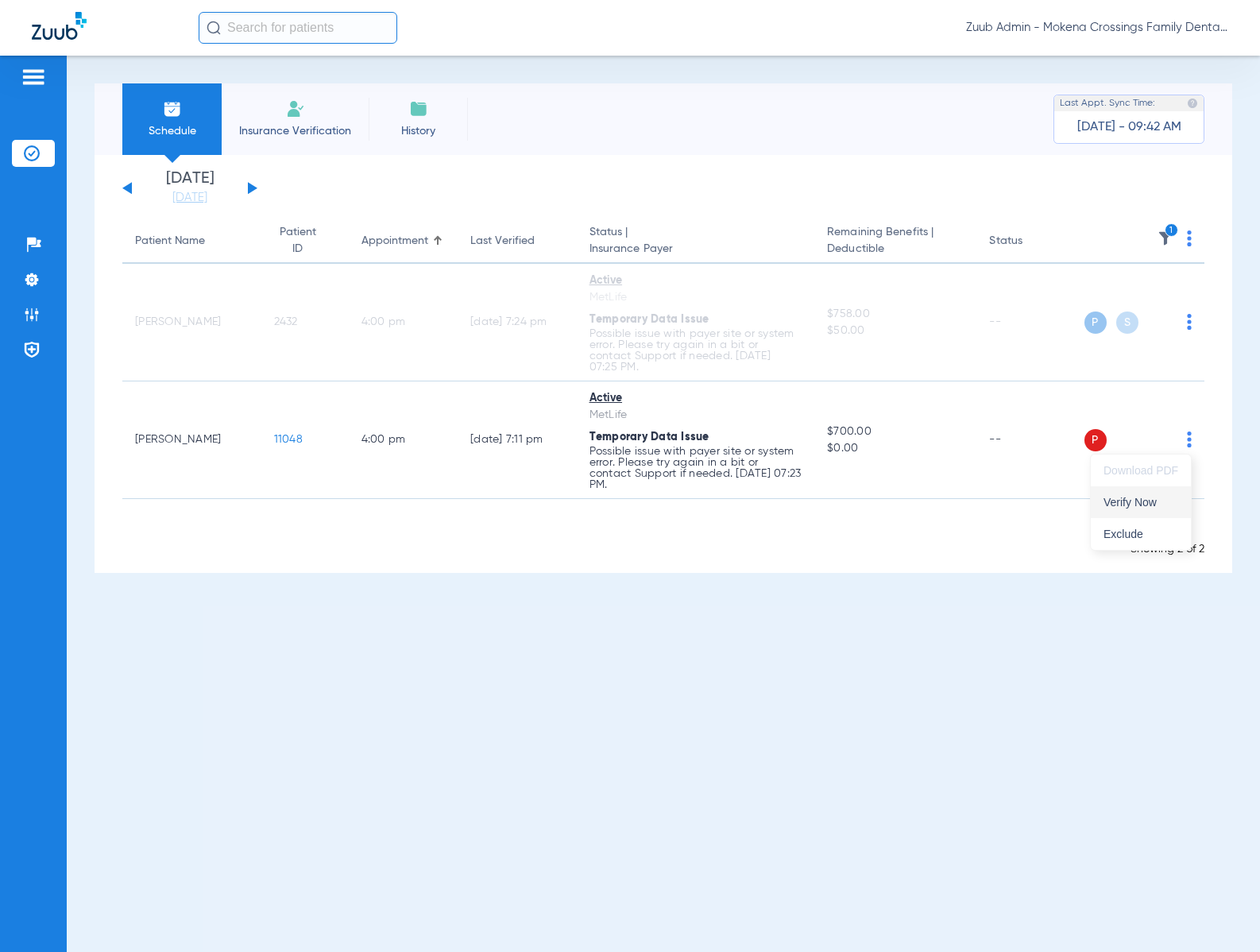
click at [1138, 503] on span "Verify Now" at bounding box center [1140, 501] width 75 height 11
